Goal: Task Accomplishment & Management: Manage account settings

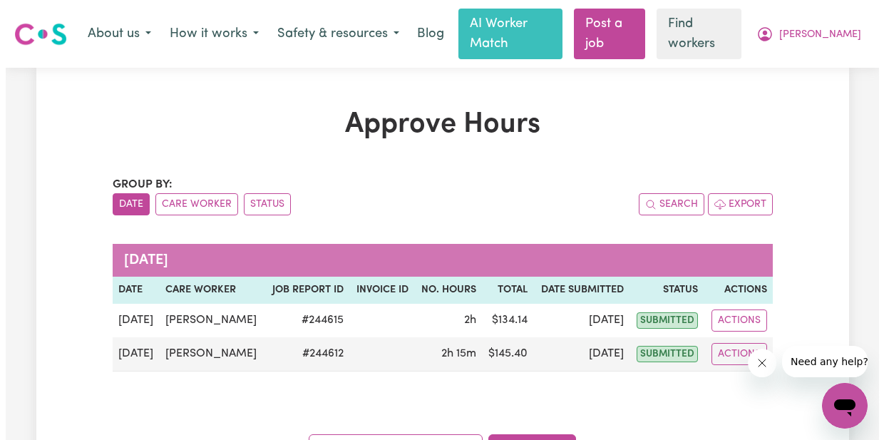
scroll to position [71, 0]
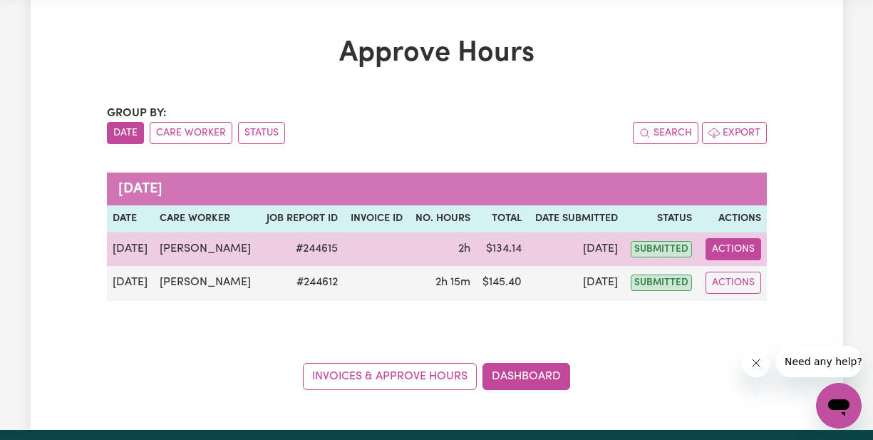
click at [746, 238] on button "Actions" at bounding box center [734, 249] width 56 height 22
click at [757, 268] on link "View Job Report" at bounding box center [768, 282] width 122 height 29
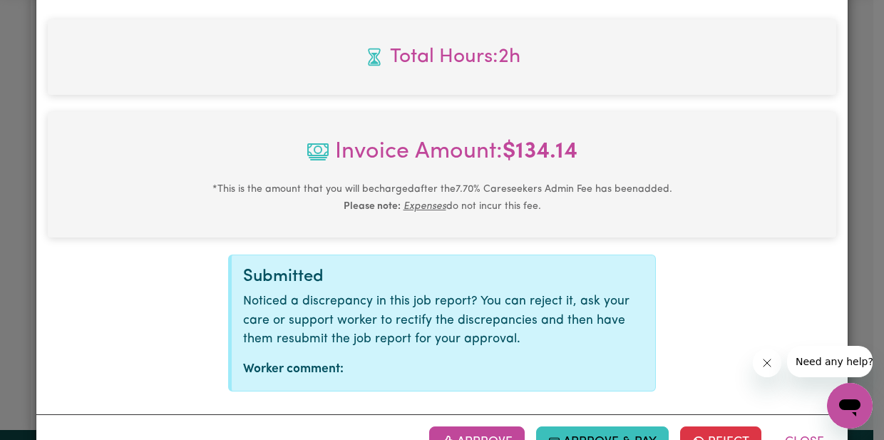
scroll to position [747, 0]
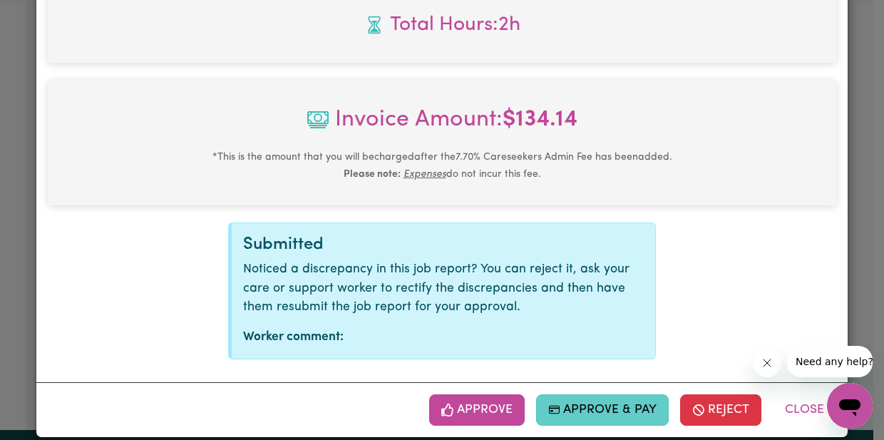
click at [576, 394] on button "Approve & Pay" at bounding box center [602, 409] width 133 height 31
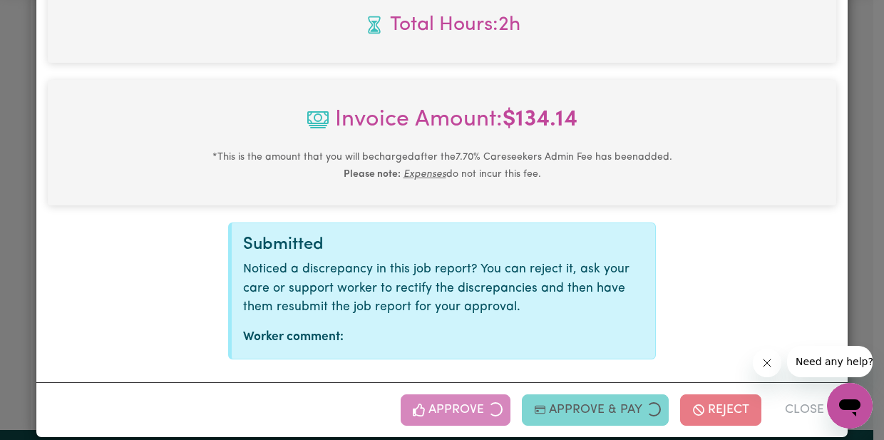
scroll to position [517, 0]
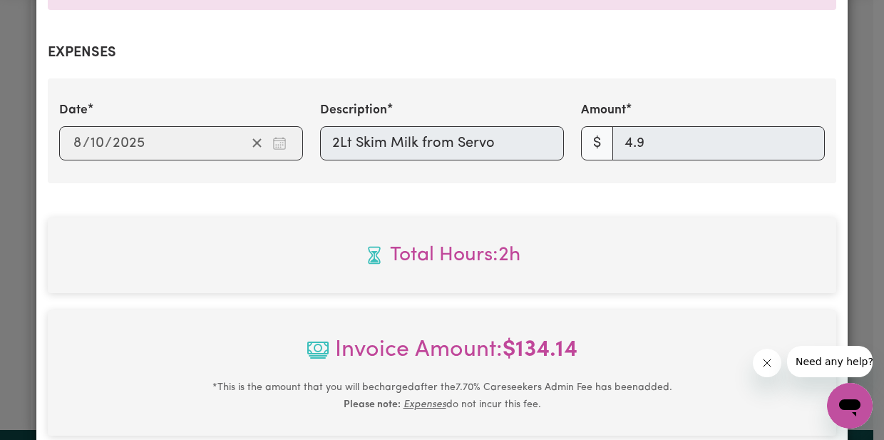
select select "card_1QINzUB2z0xKyepBNbshkzjV"
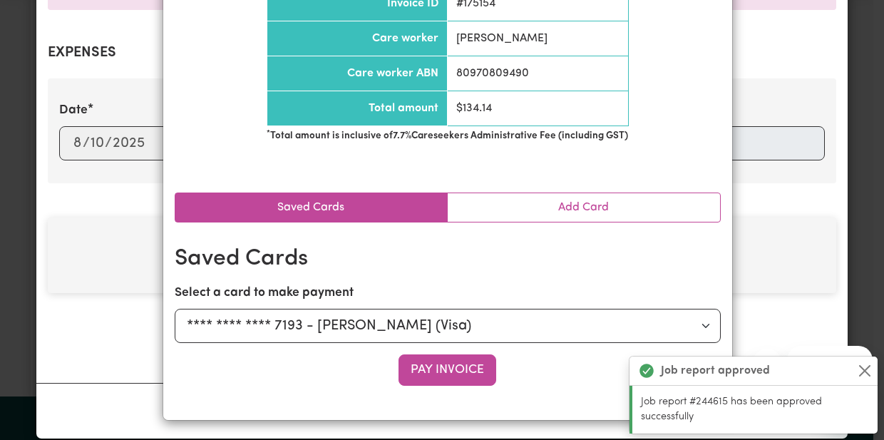
scroll to position [169, 0]
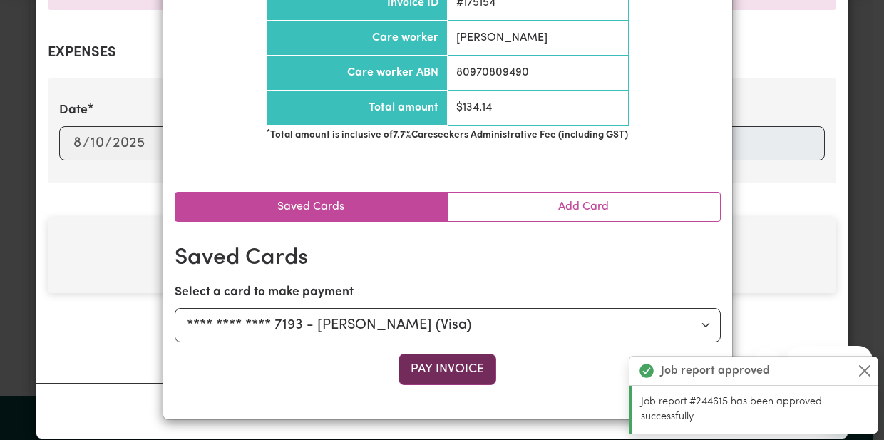
click at [452, 369] on button "Pay Invoice" at bounding box center [448, 369] width 98 height 31
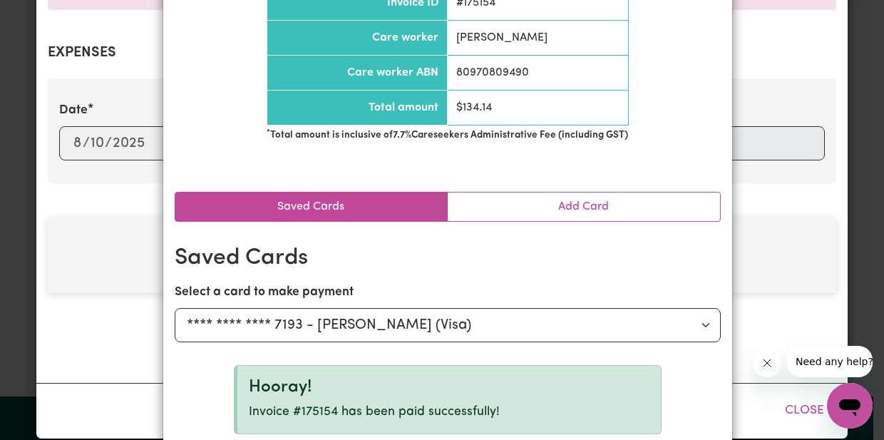
scroll to position [0, 0]
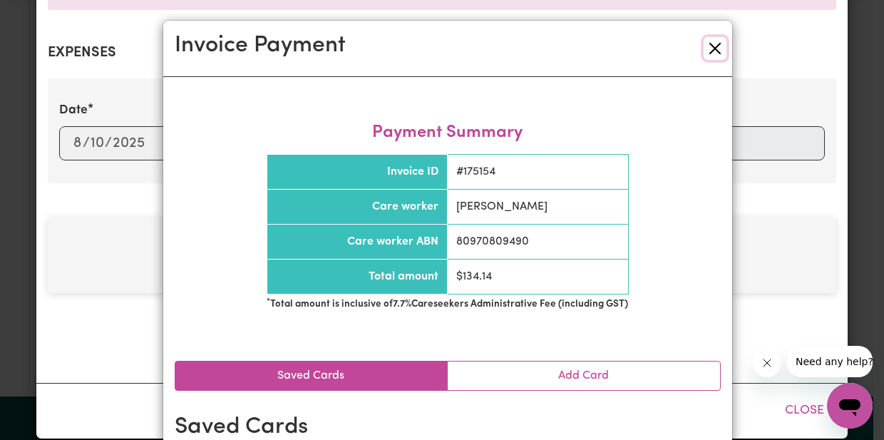
click at [710, 46] on button "Close" at bounding box center [715, 48] width 23 height 23
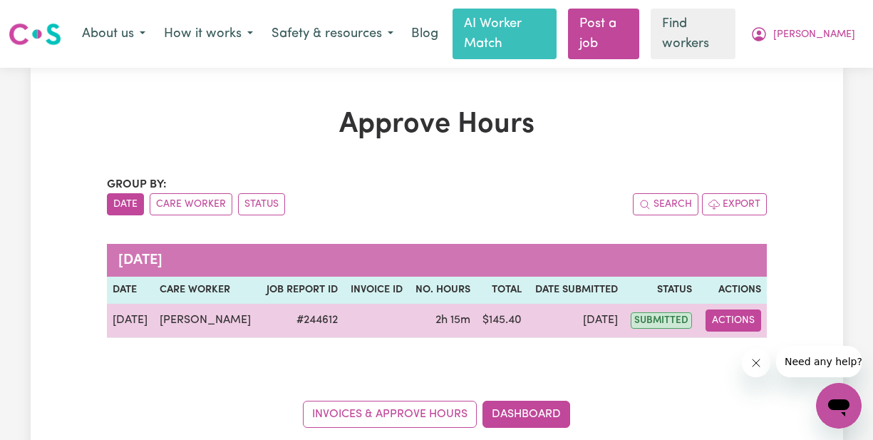
click at [733, 309] on button "Actions" at bounding box center [734, 320] width 56 height 22
click at [742, 339] on link "View Job Report" at bounding box center [769, 353] width 122 height 29
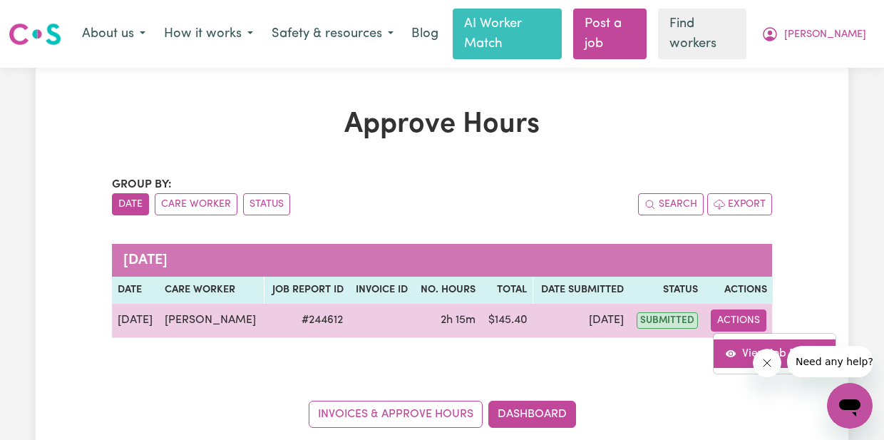
select select "pm"
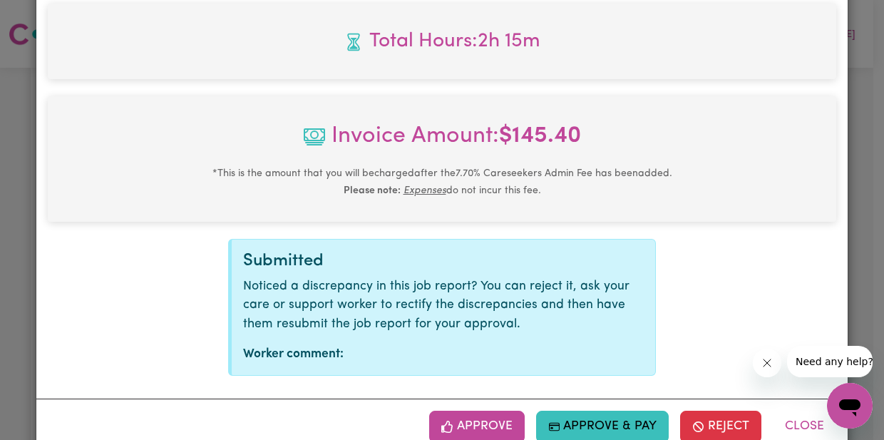
scroll to position [660, 0]
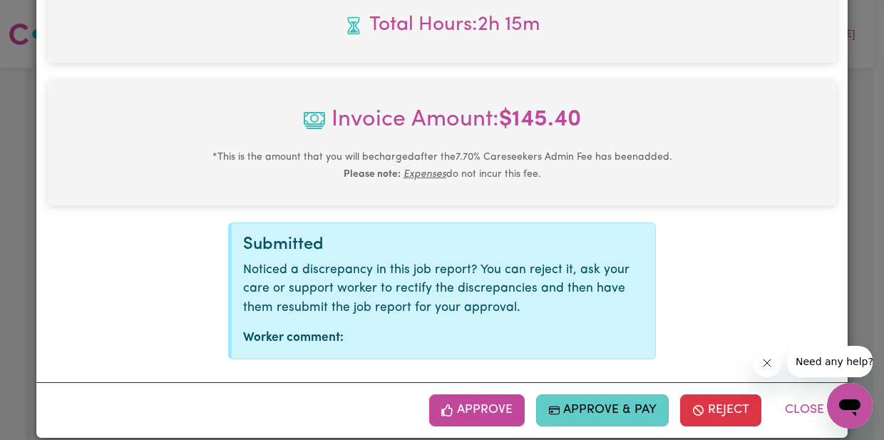
click at [605, 394] on button "Approve & Pay" at bounding box center [602, 409] width 133 height 31
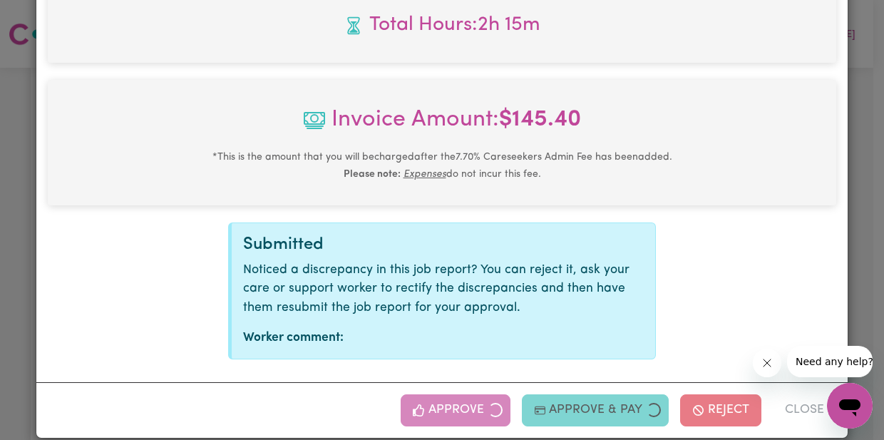
select select "card_1QINzUB2z0xKyepBNbshkzjV"
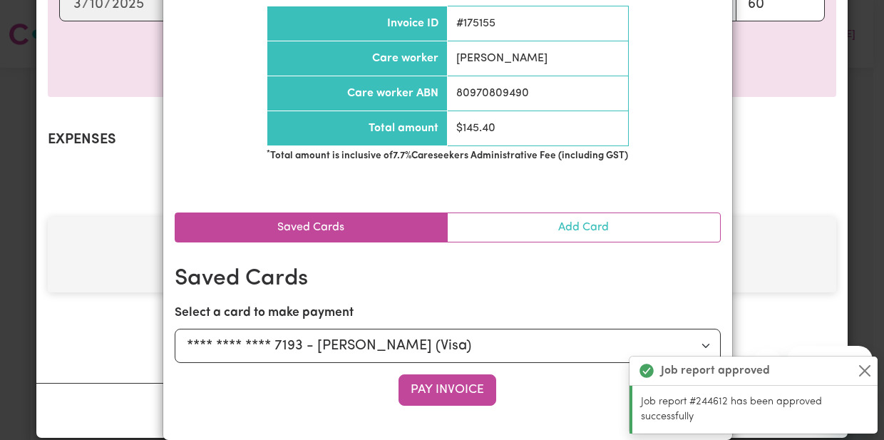
scroll to position [169, 0]
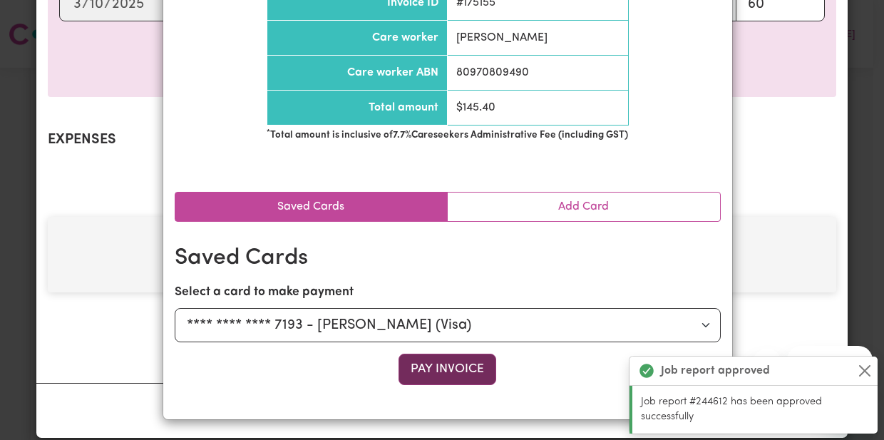
click at [447, 366] on button "Pay Invoice" at bounding box center [448, 369] width 98 height 31
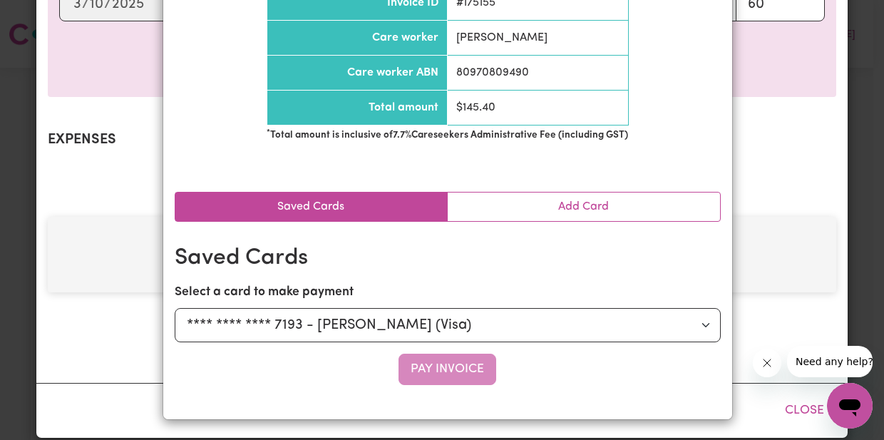
click at [786, 391] on div "Invoice Payment Payment Summary Invoice ID # 175155 Care worker Maria Kerrigan …" at bounding box center [442, 220] width 884 height 440
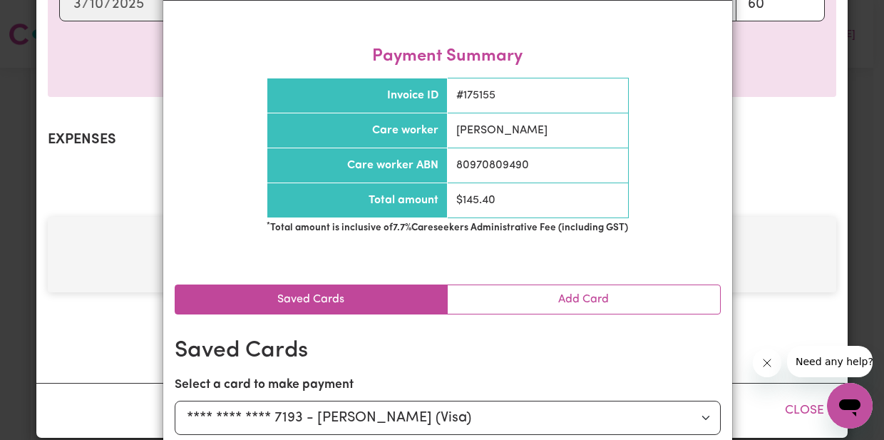
scroll to position [0, 0]
